Goal: Task Accomplishment & Management: Manage account settings

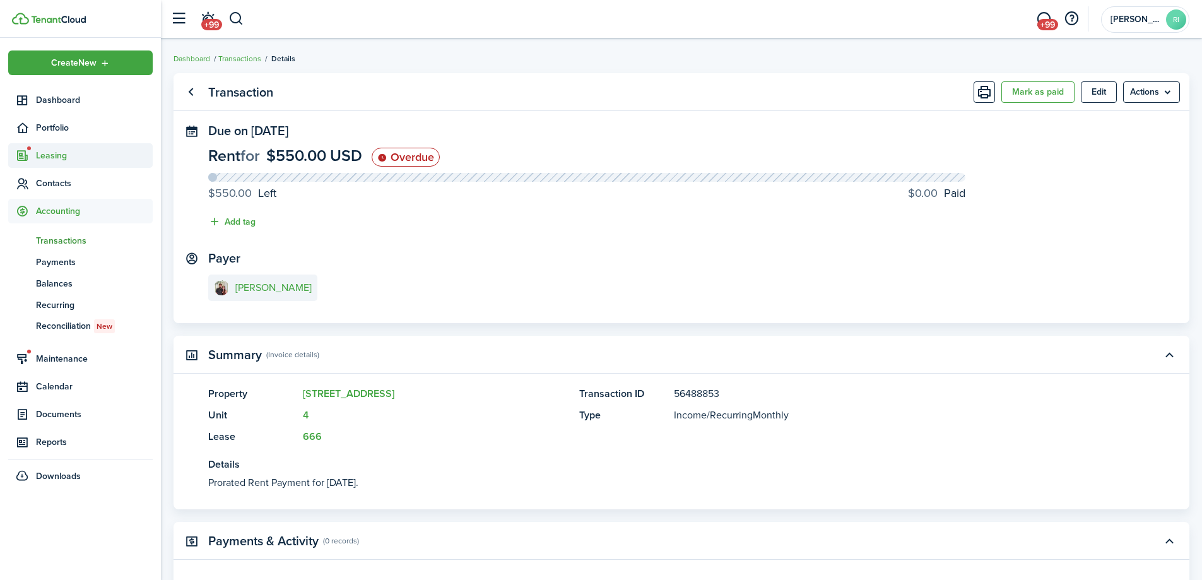
click at [58, 154] on span "Leasing" at bounding box center [94, 155] width 117 height 13
click at [59, 225] on span "Listings" at bounding box center [94, 227] width 117 height 13
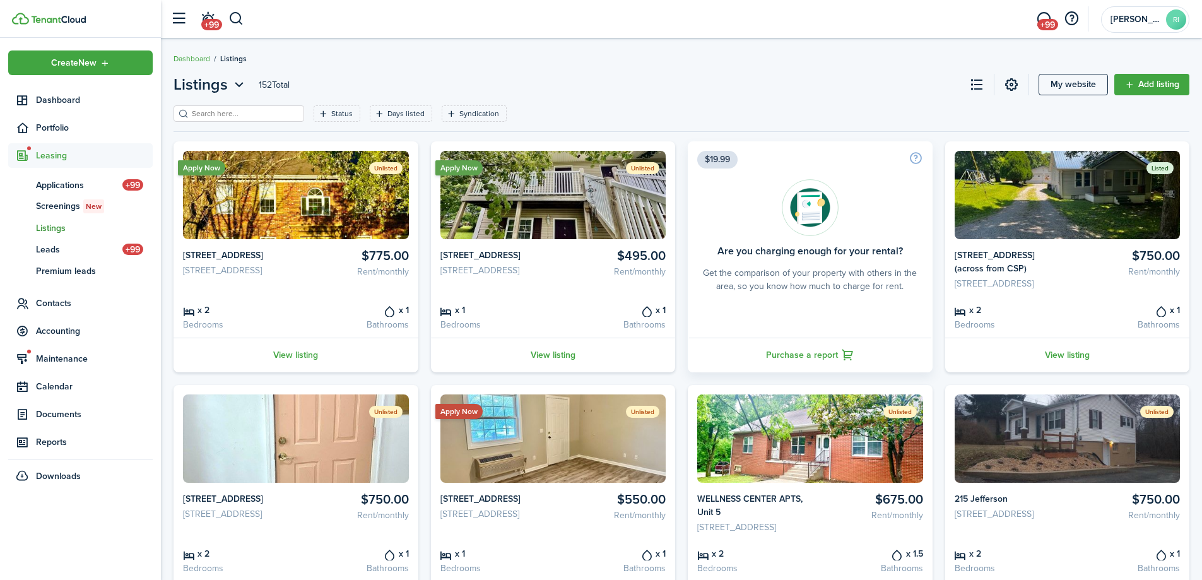
scroll to position [210, 0]
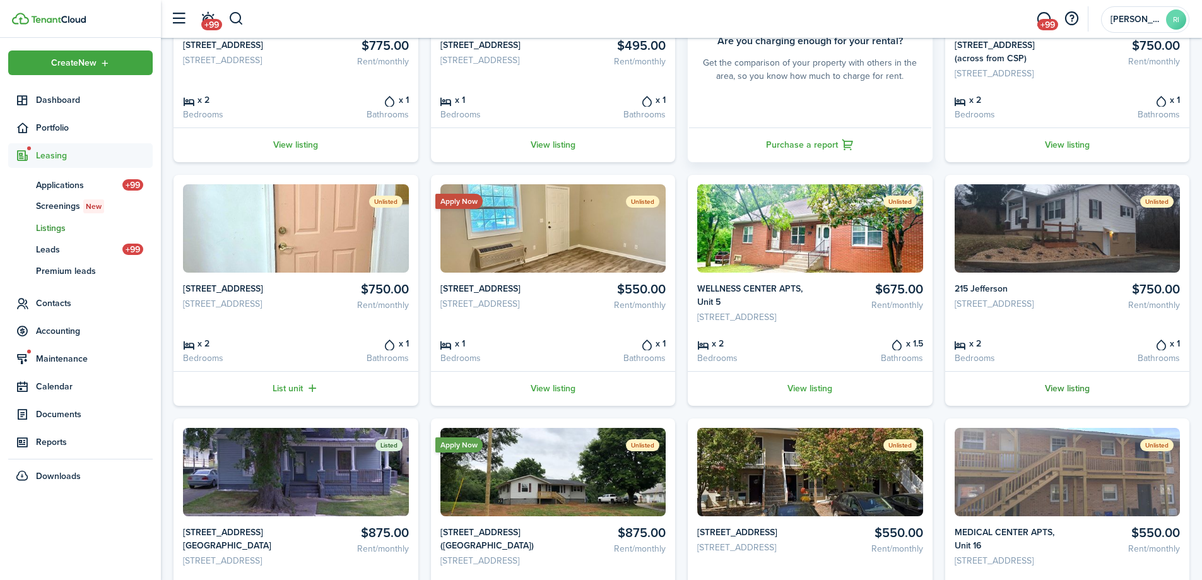
click at [1069, 406] on link "View listing" at bounding box center [1067, 388] width 245 height 35
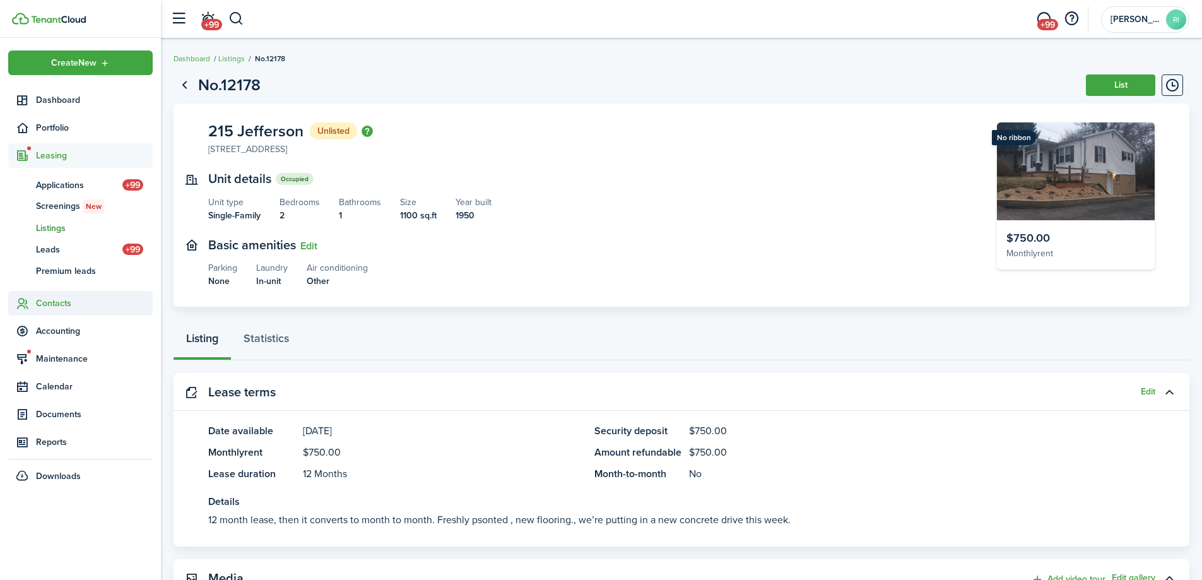
click at [51, 296] on span "Contacts" at bounding box center [80, 303] width 145 height 25
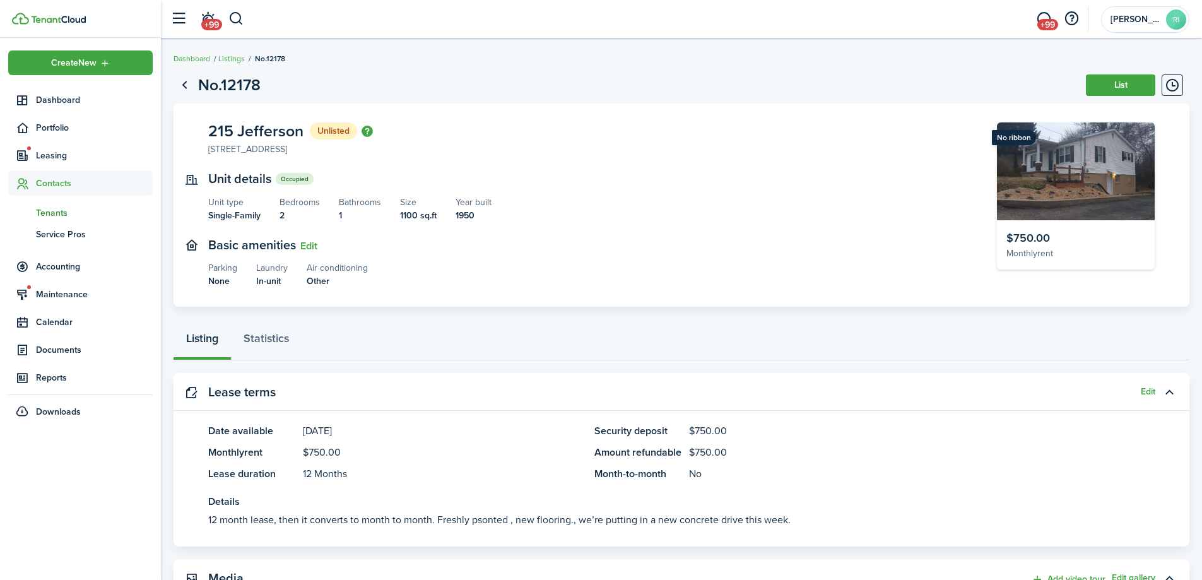
click at [65, 211] on span "Tenants" at bounding box center [94, 212] width 117 height 13
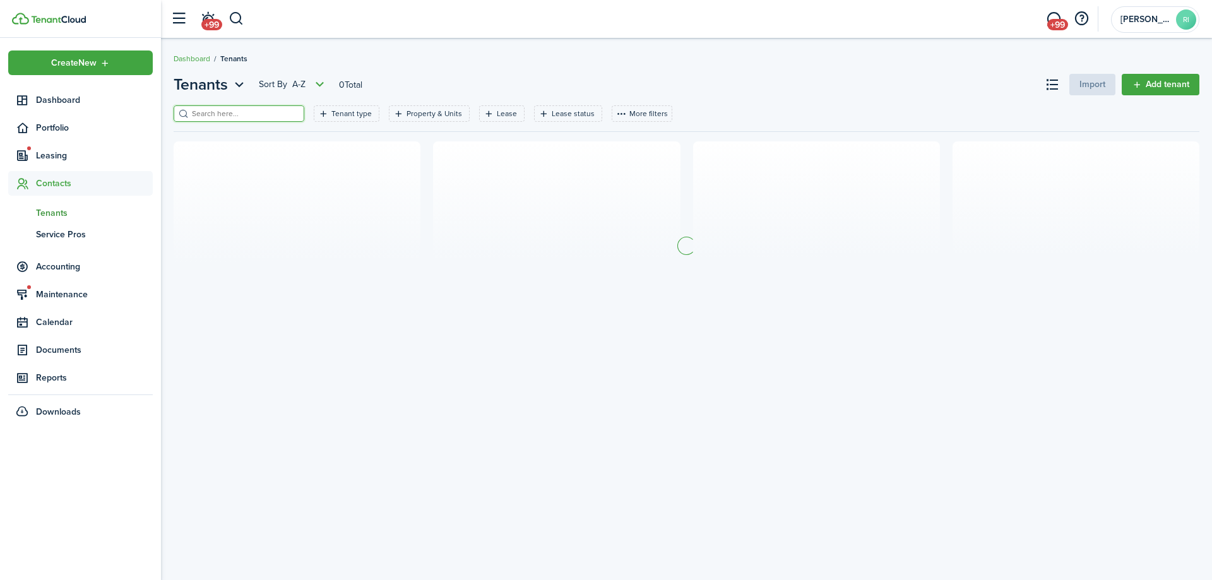
click at [259, 115] on input "search" at bounding box center [244, 114] width 111 height 12
type input "[PERSON_NAME]"
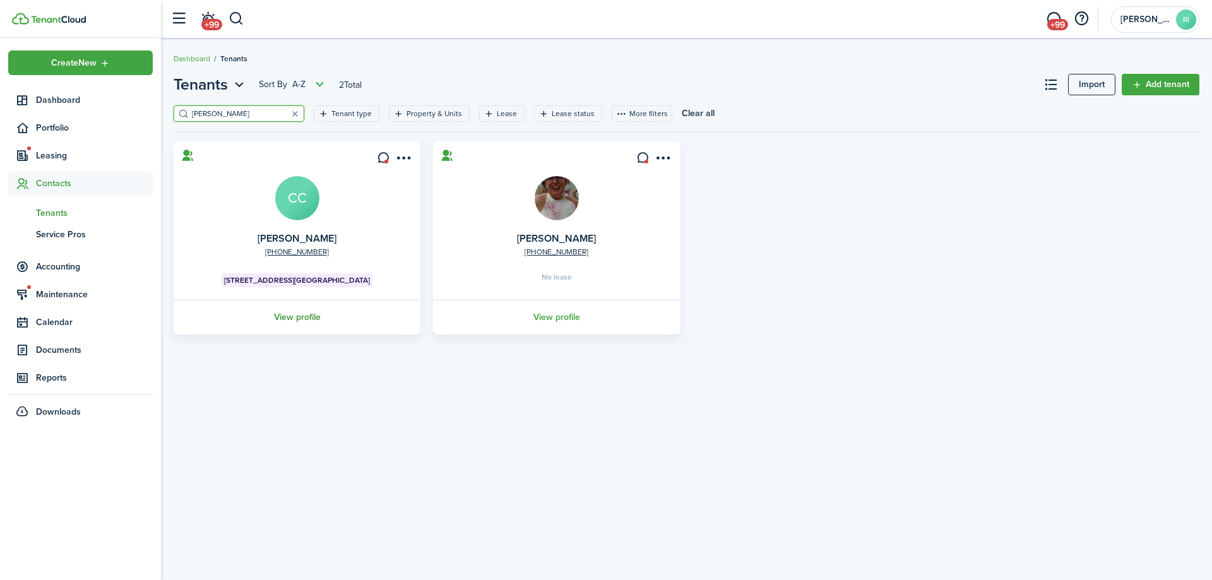
click at [286, 316] on link "View profile" at bounding box center [297, 317] width 251 height 35
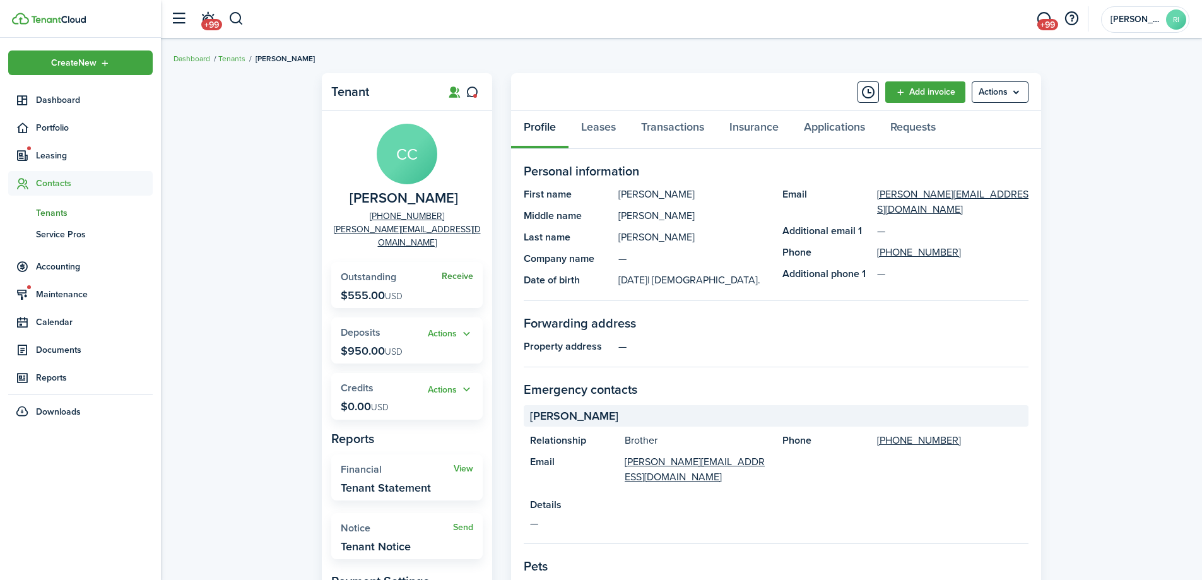
click at [464, 271] on link "Receive" at bounding box center [458, 276] width 32 height 10
